Goal: Information Seeking & Learning: Learn about a topic

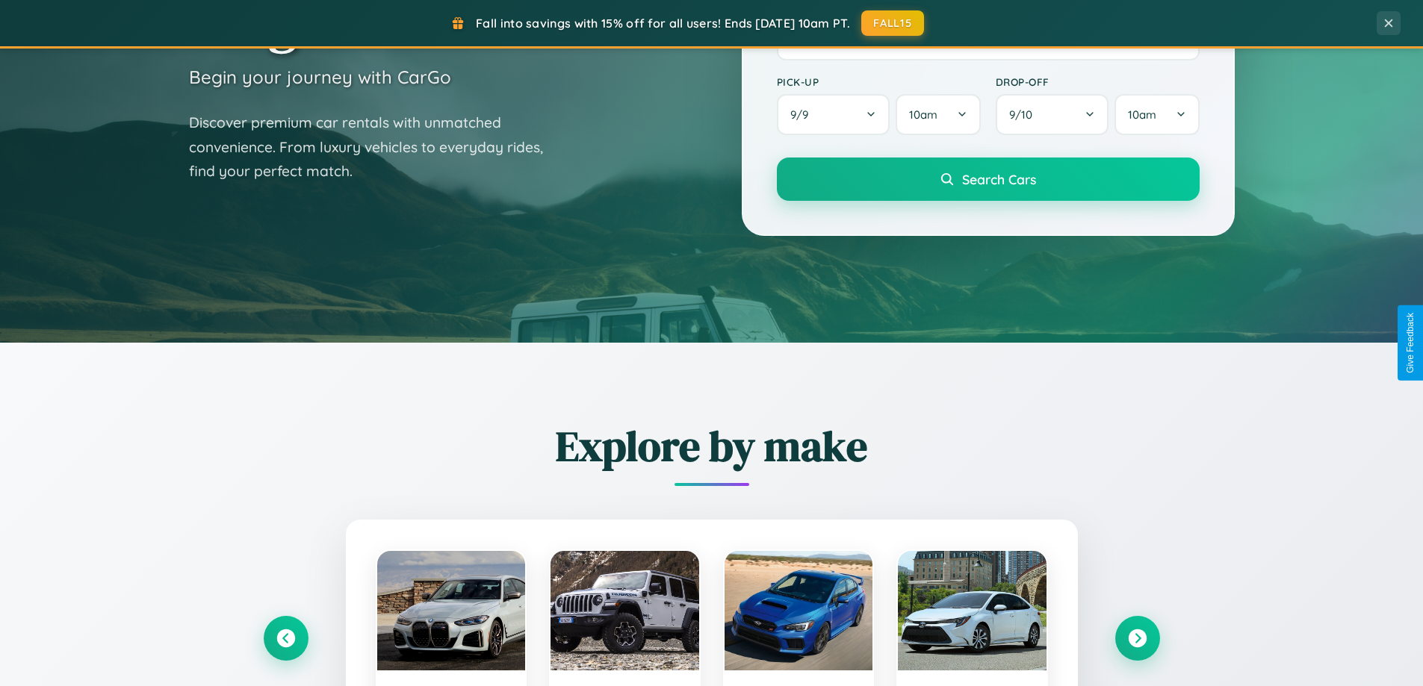
scroll to position [1027, 0]
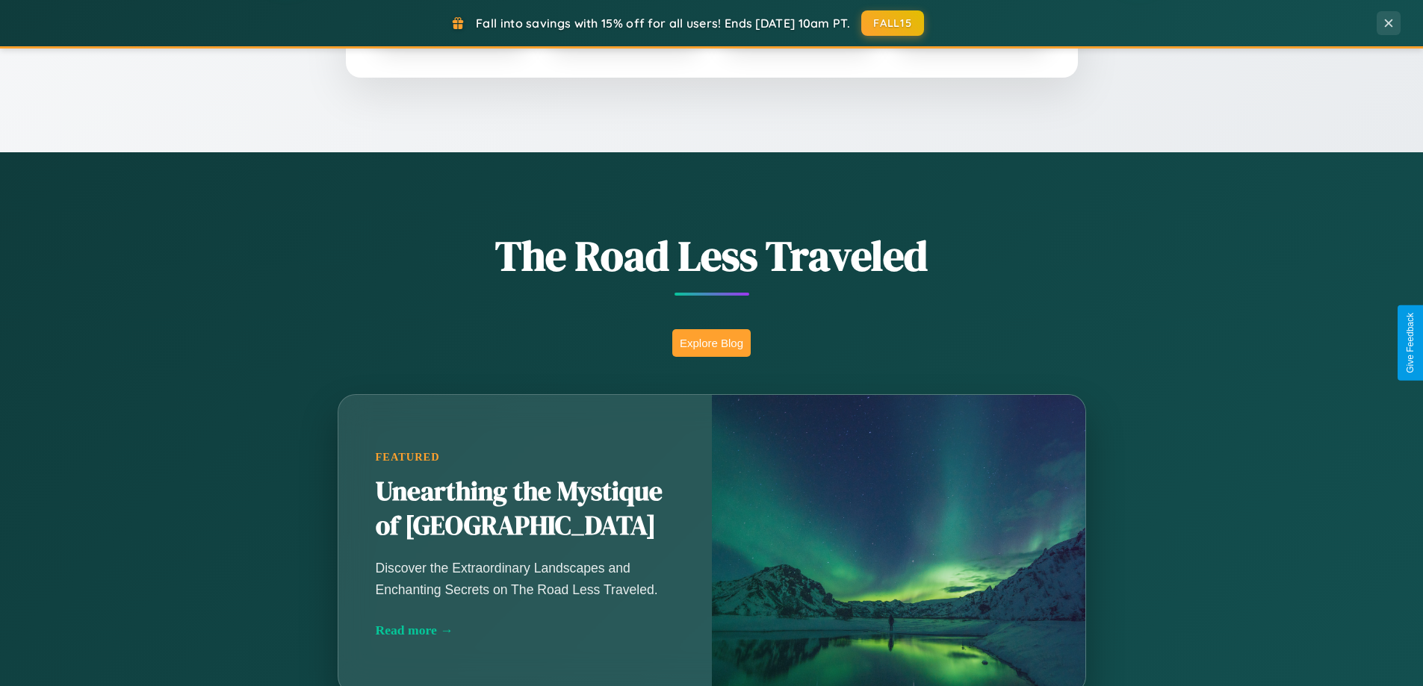
click at [711, 343] on button "Explore Blog" at bounding box center [711, 343] width 78 height 28
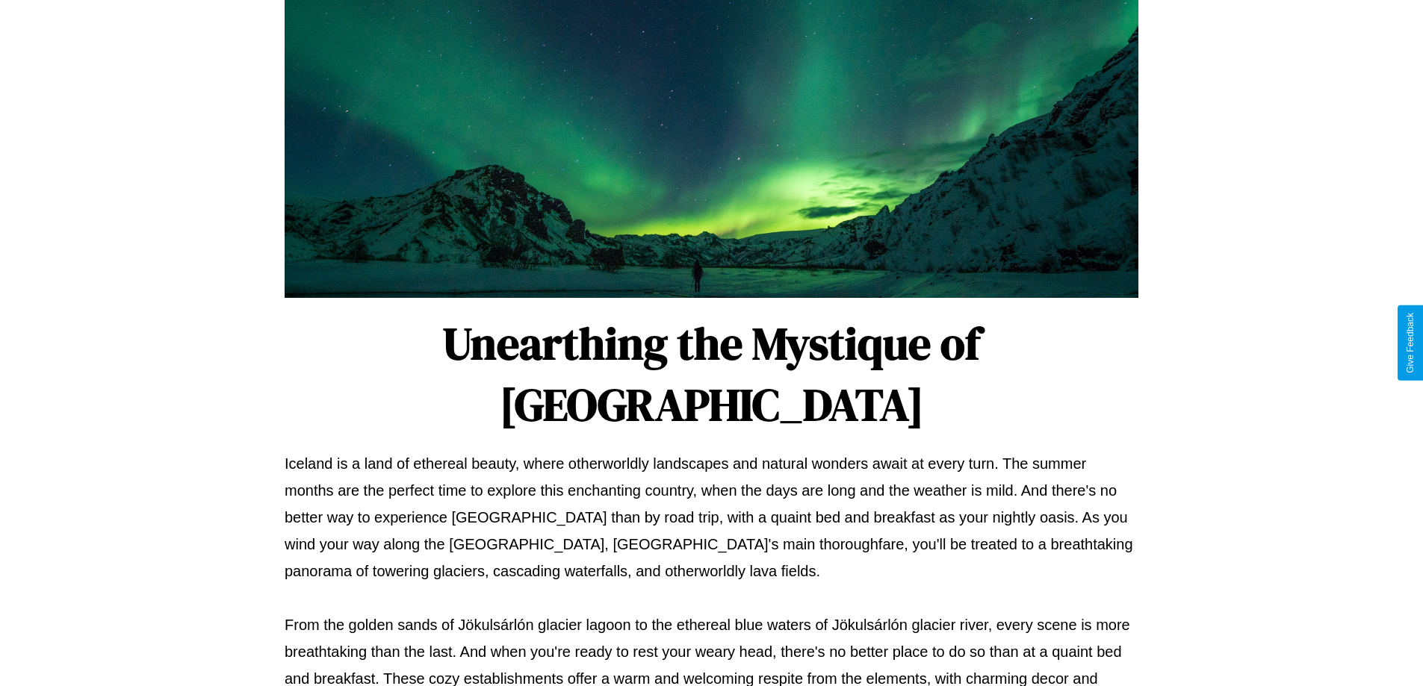
scroll to position [483, 0]
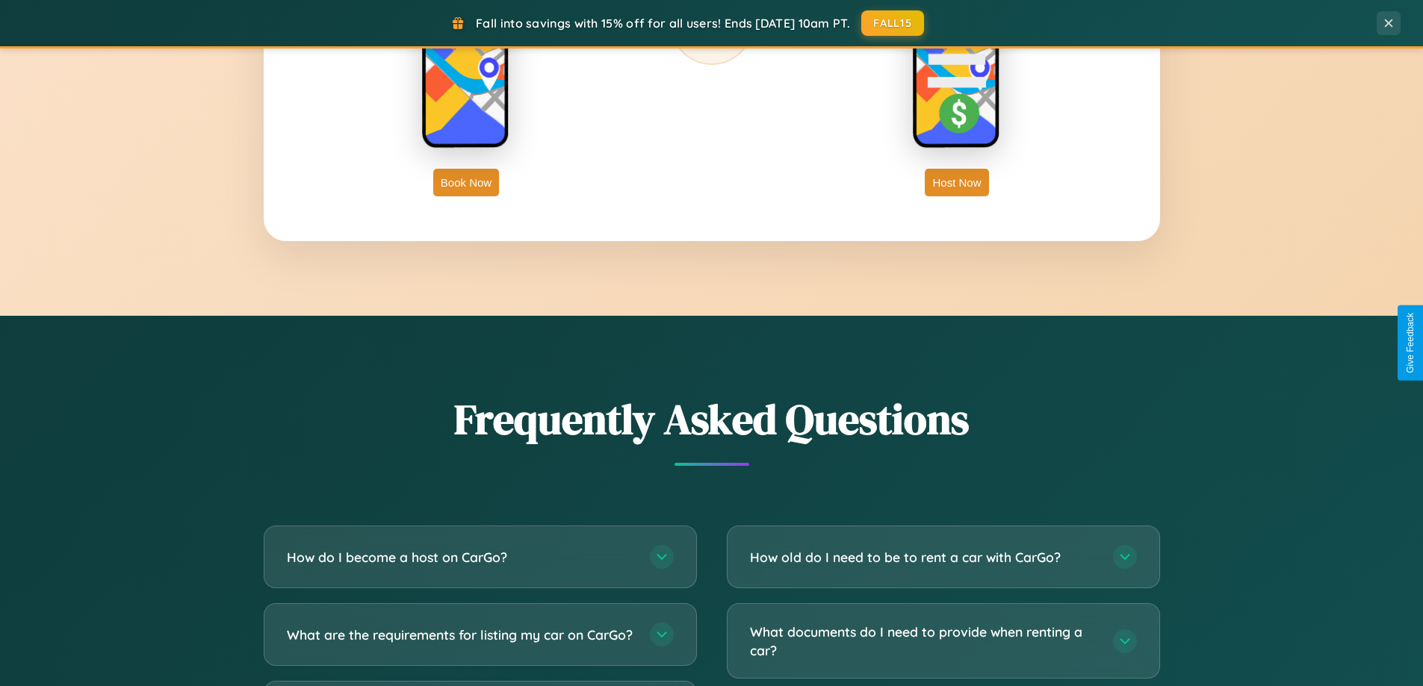
scroll to position [2873, 0]
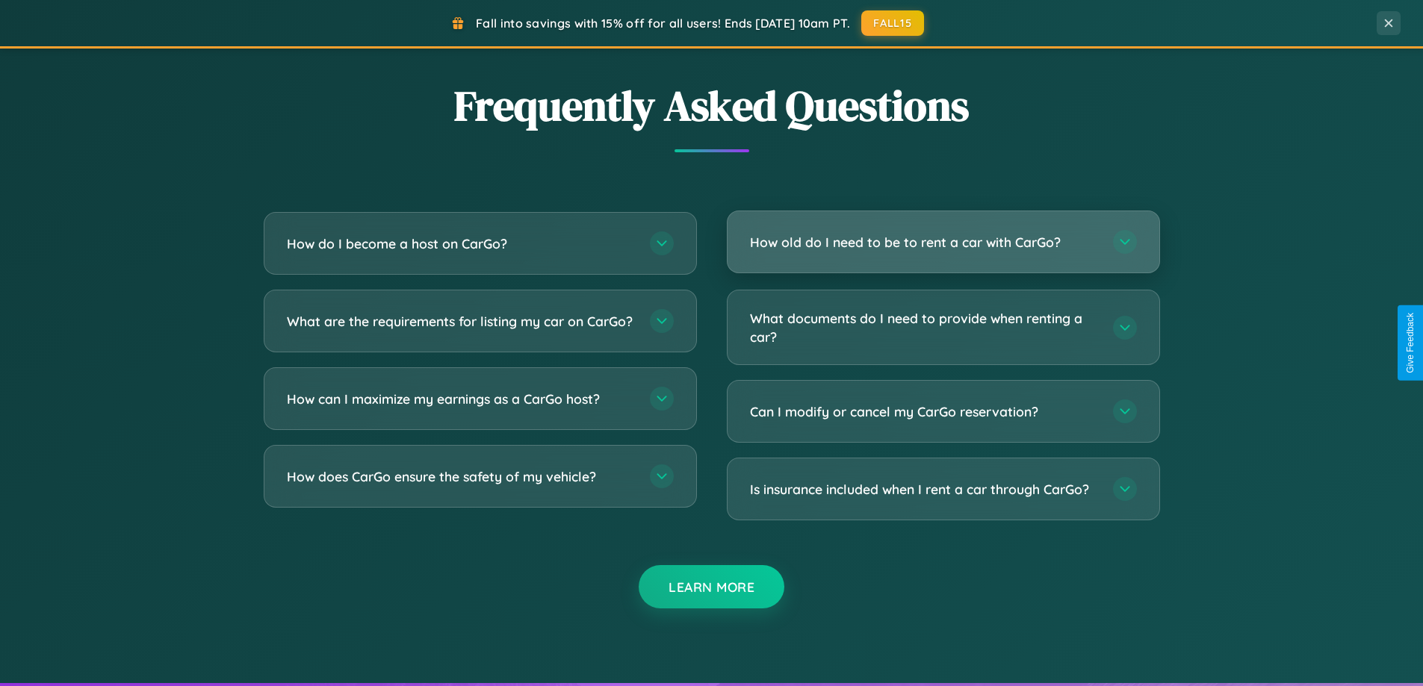
click at [942, 243] on h3 "How old do I need to be to rent a car with CarGo?" at bounding box center [924, 242] width 348 height 19
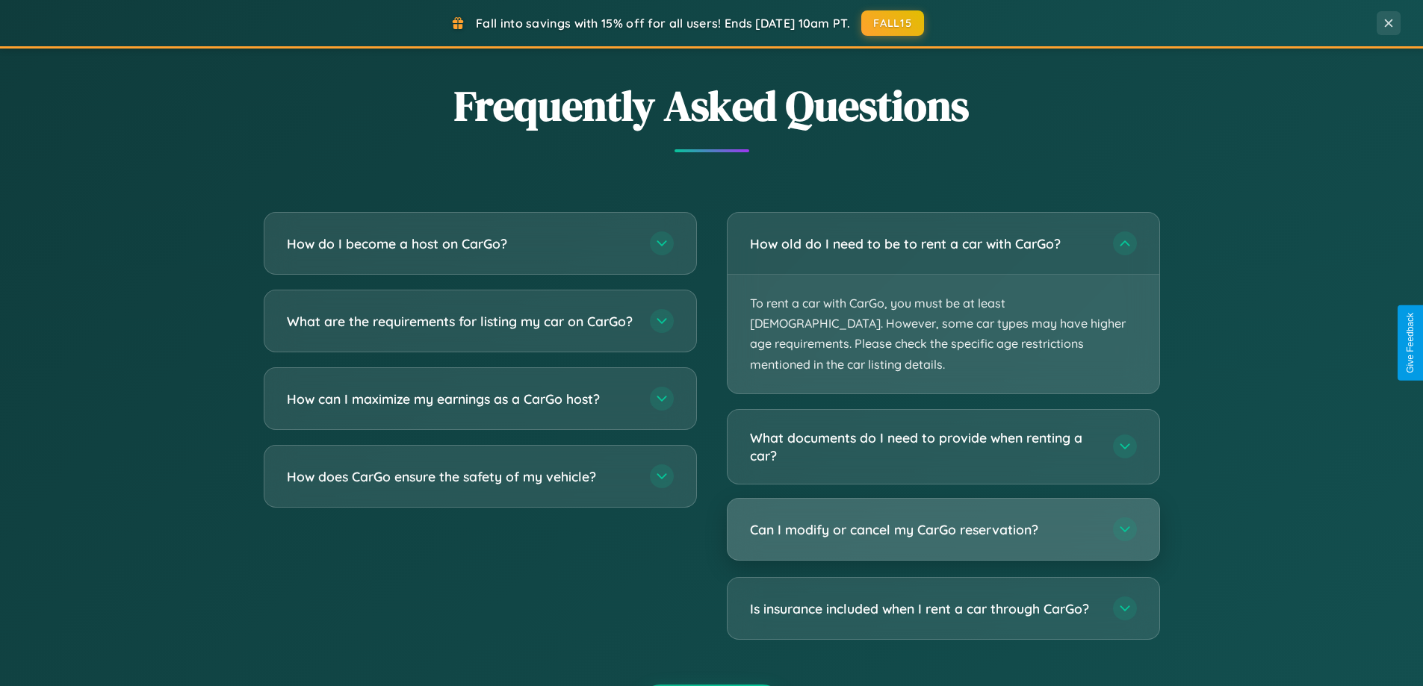
click at [942, 520] on h3 "Can I modify or cancel my CarGo reservation?" at bounding box center [924, 529] width 348 height 19
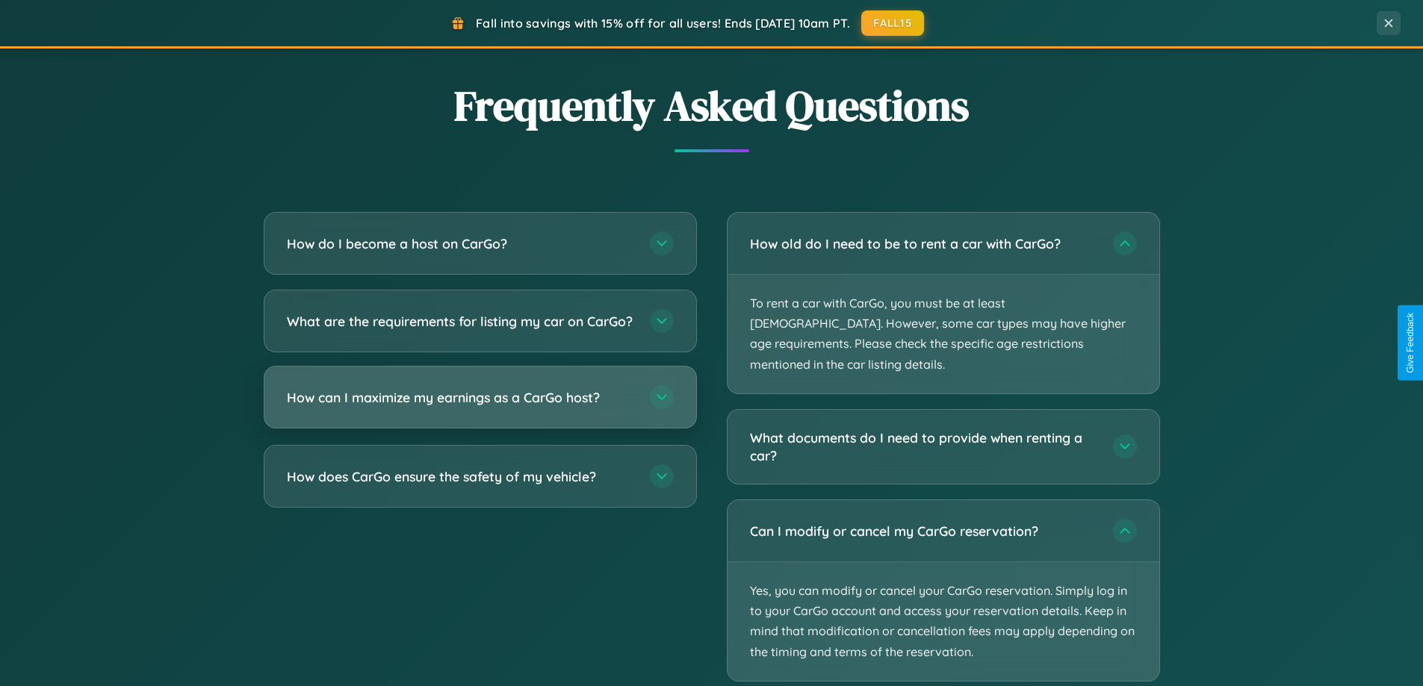
click at [479, 407] on h3 "How can I maximize my earnings as a CarGo host?" at bounding box center [461, 397] width 348 height 19
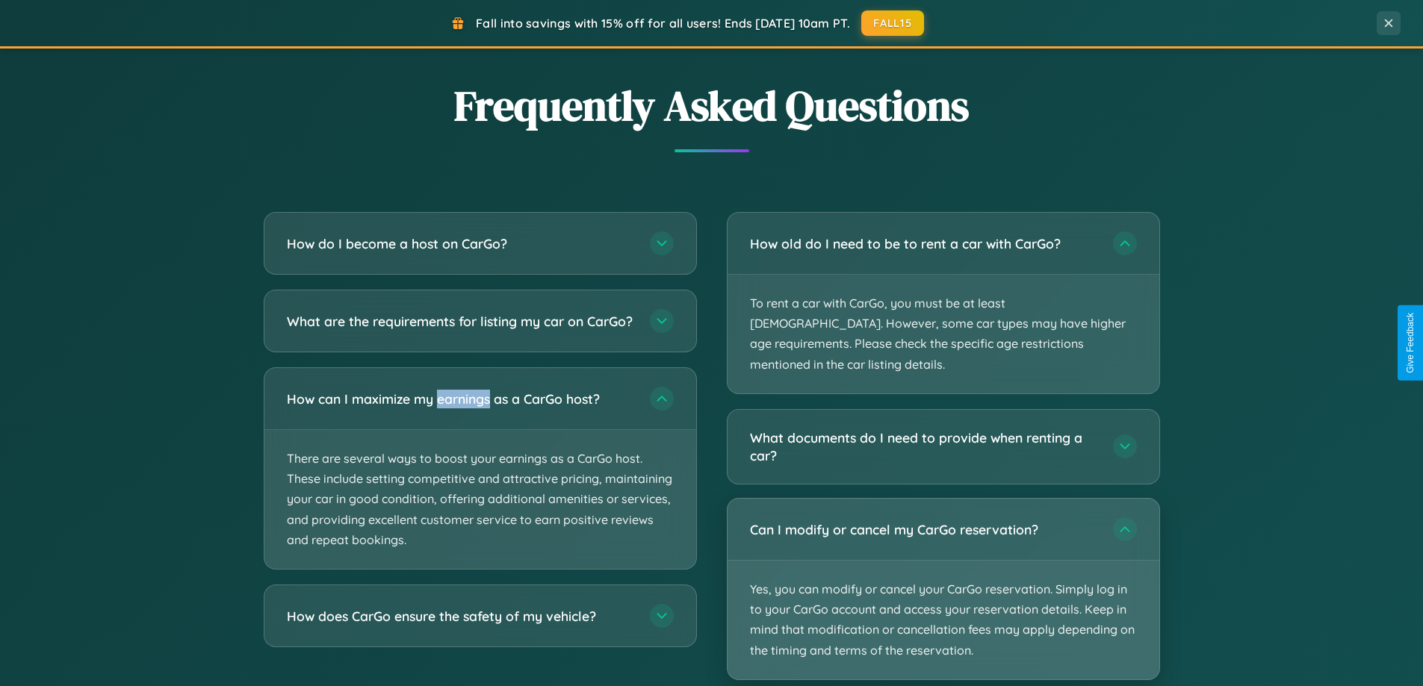
click at [942, 569] on p "Yes, you can modify or cancel your CarGo reservation. Simply log in to your Car…" at bounding box center [943, 620] width 432 height 119
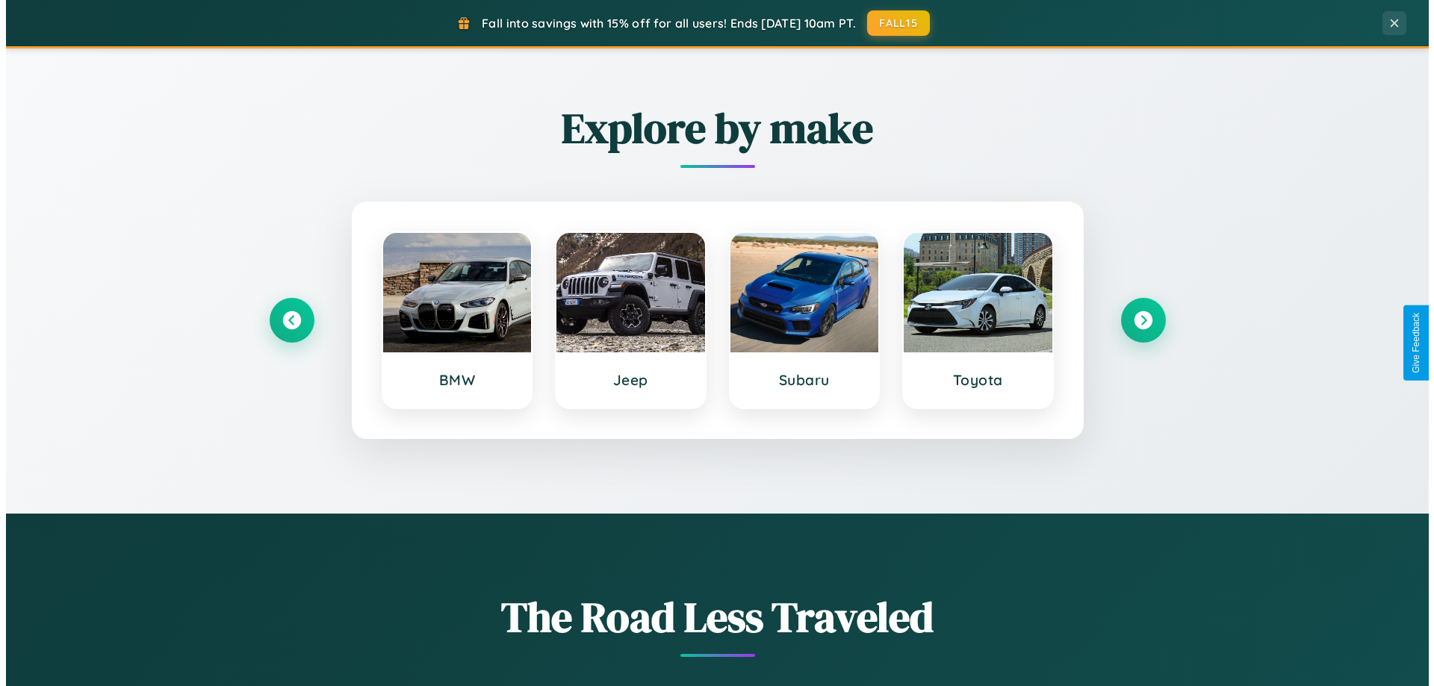
scroll to position [0, 0]
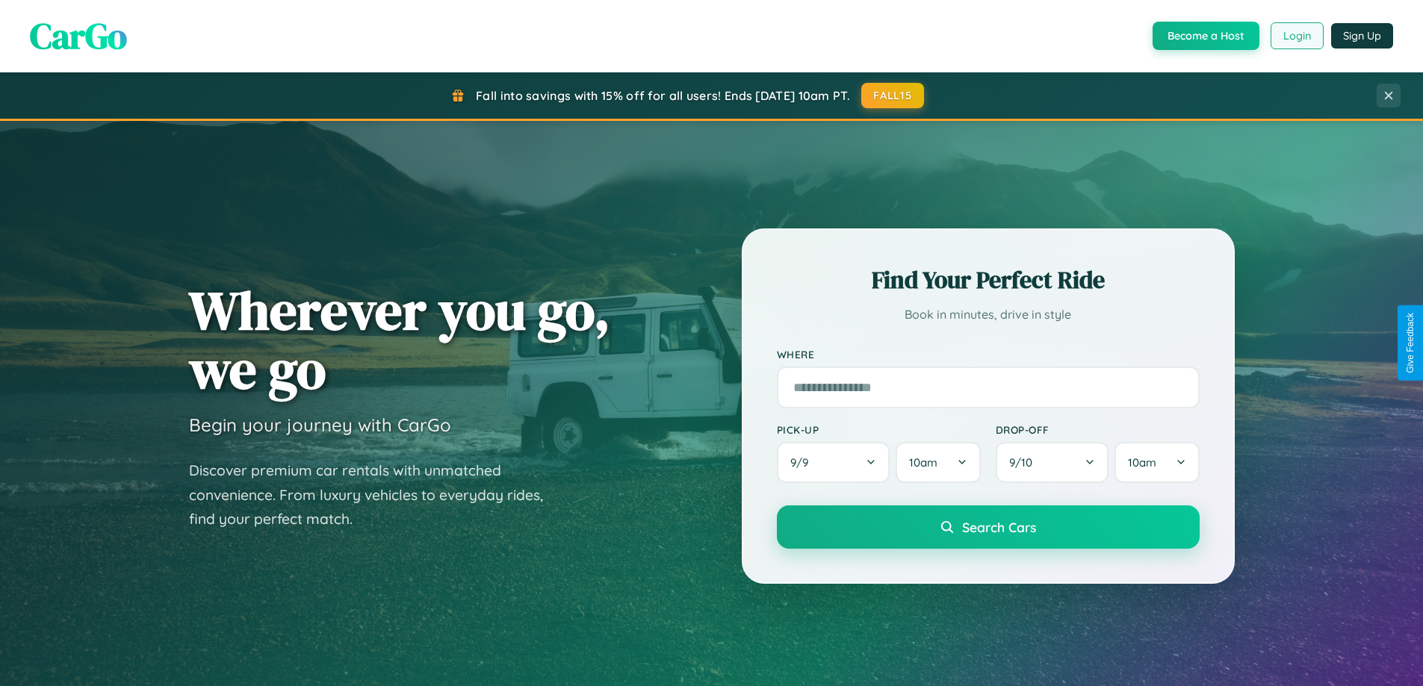
click at [1296, 36] on button "Login" at bounding box center [1296, 35] width 53 height 27
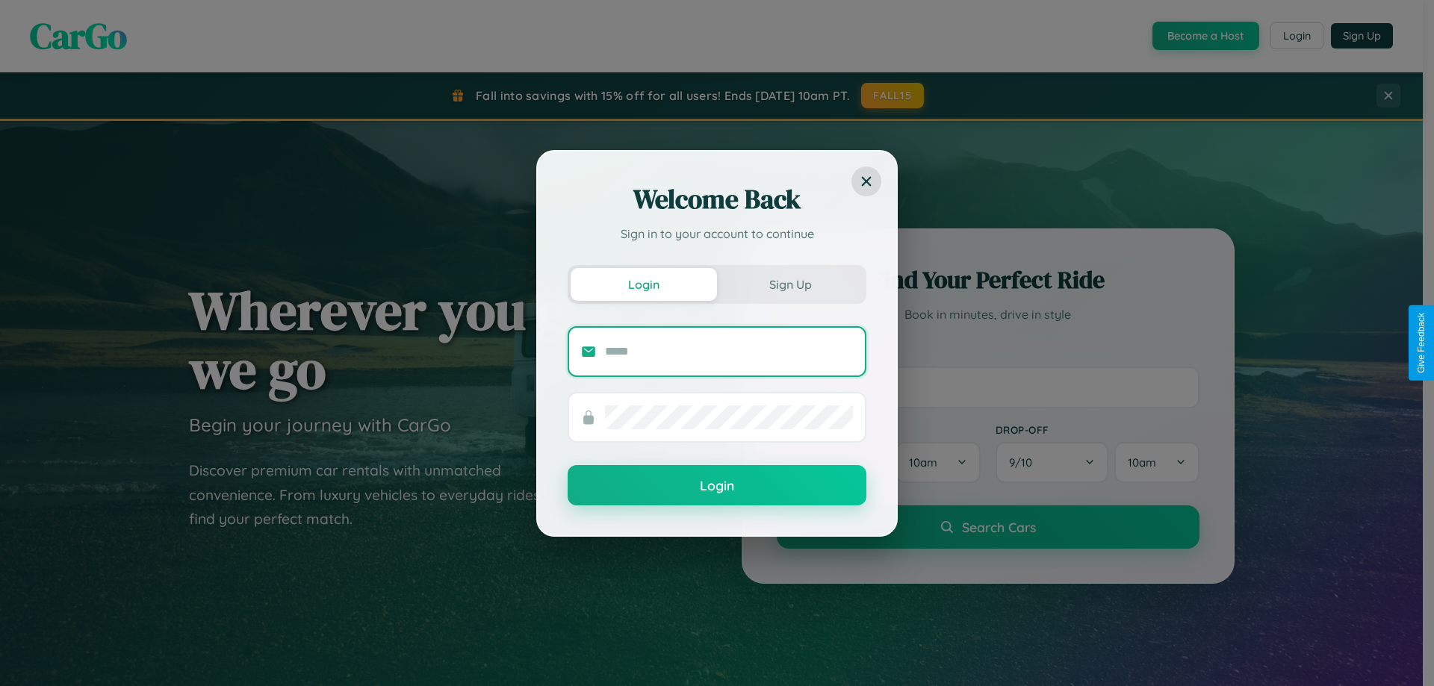
click at [729, 351] on input "text" at bounding box center [729, 352] width 248 height 24
type input "**********"
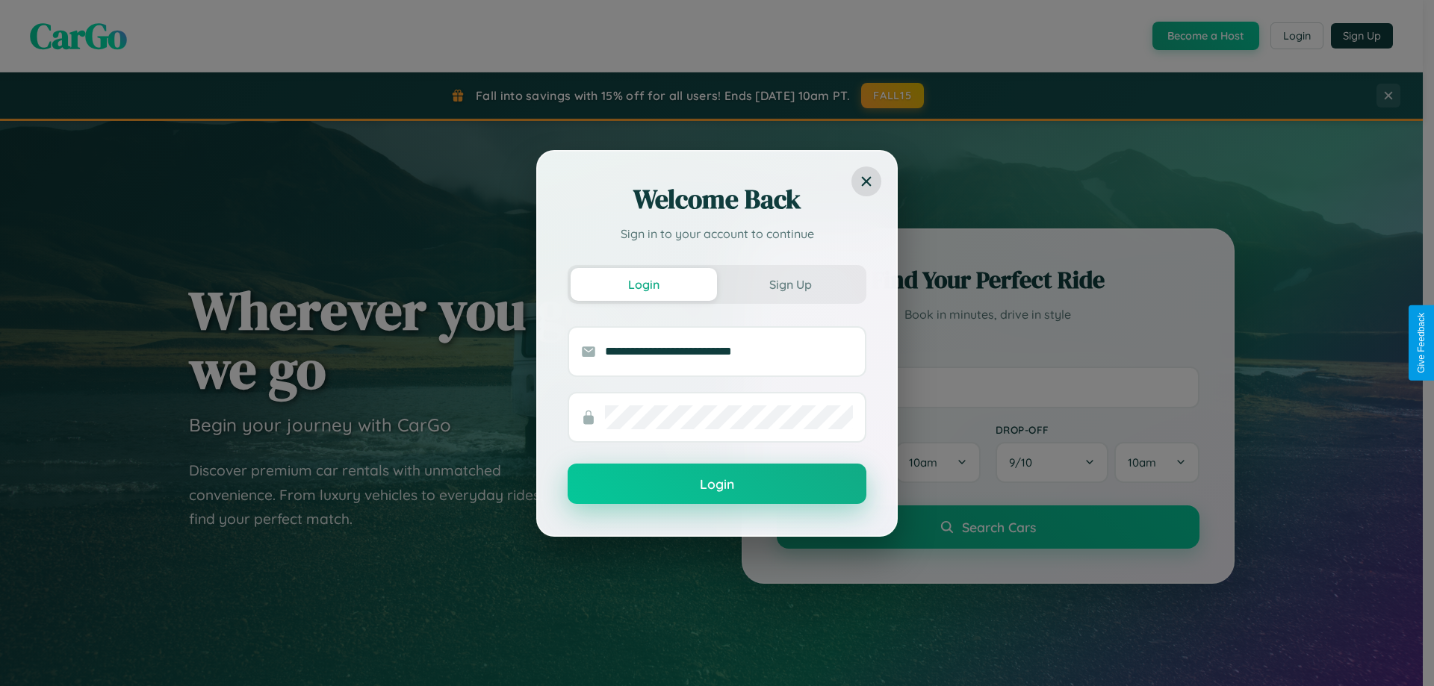
click at [717, 485] on button "Login" at bounding box center [717, 484] width 299 height 40
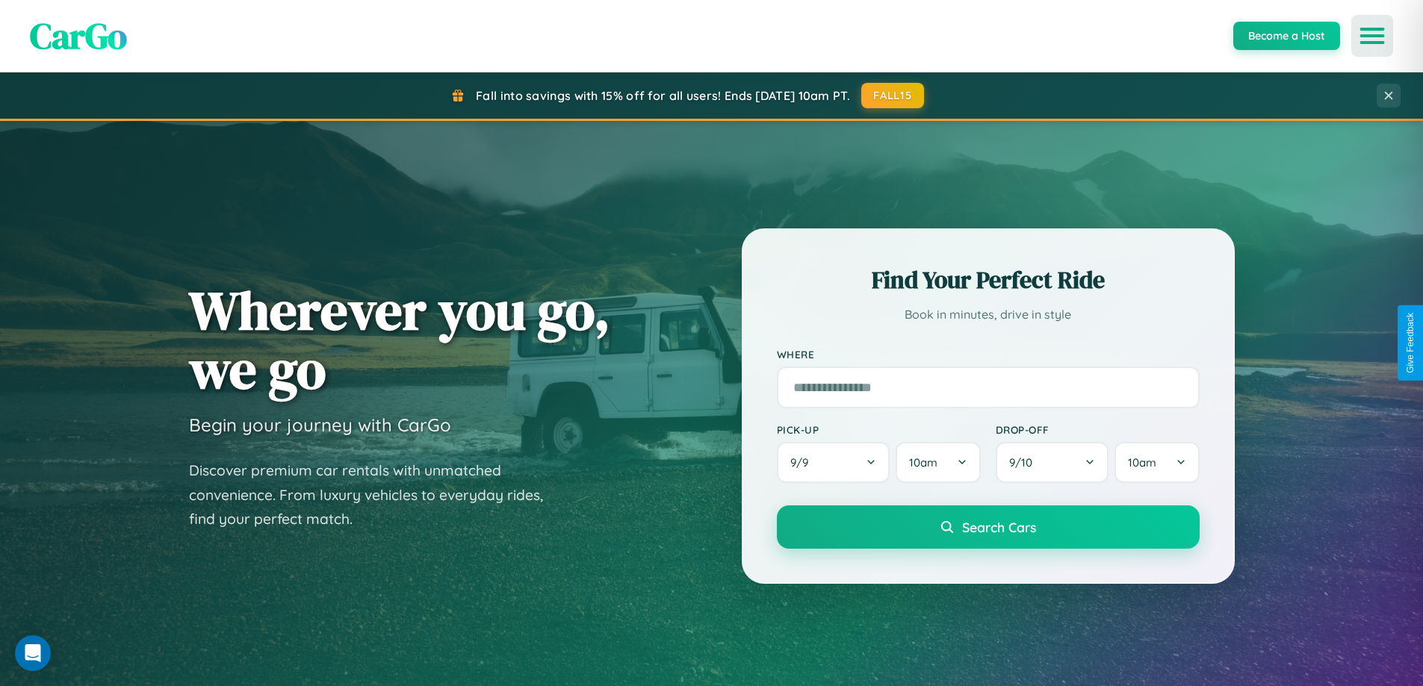
click at [1372, 36] on icon "Open menu" at bounding box center [1372, 35] width 22 height 13
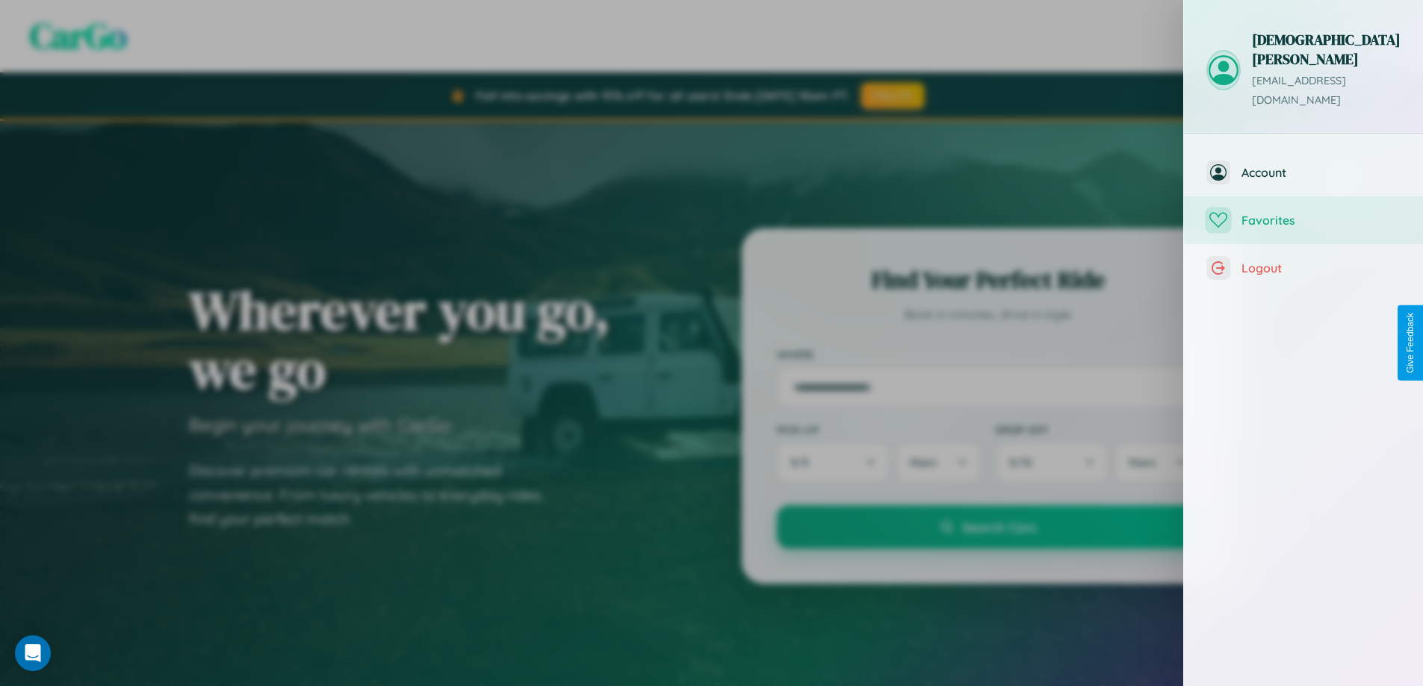
click at [1303, 213] on span "Favorites" at bounding box center [1320, 220] width 159 height 15
